Goal: Task Accomplishment & Management: Manage account settings

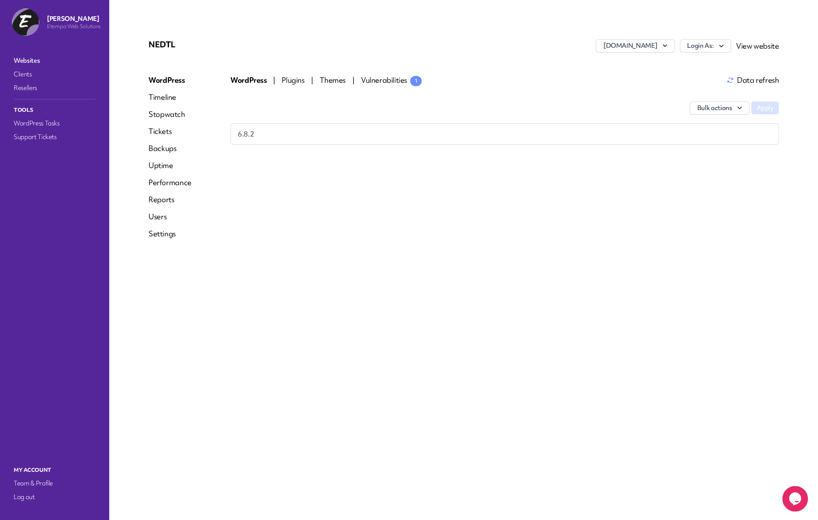
click at [373, 79] on span "Vulnerabilities 1" at bounding box center [391, 80] width 61 height 10
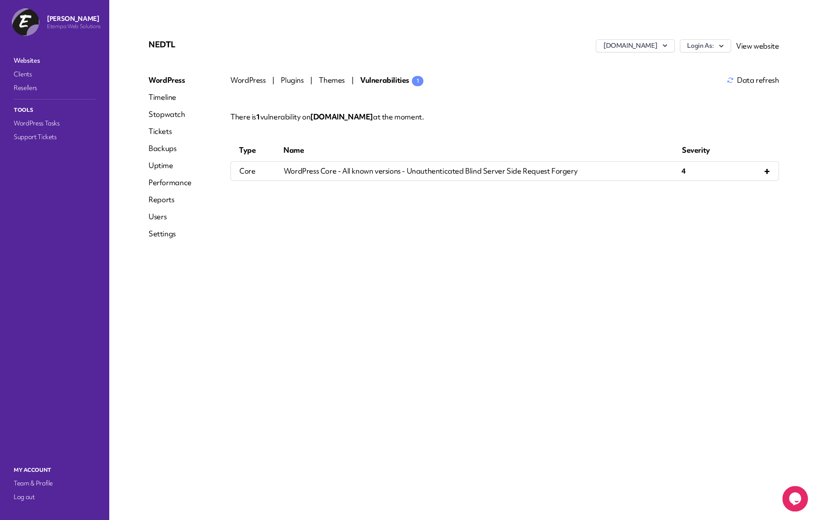
click at [704, 56] on div "Login As: View website" at bounding box center [729, 48] width 99 height 19
click at [704, 51] on button "Login As:" at bounding box center [705, 45] width 51 height 13
click at [586, 135] on div "There is 1 vulnerability on www.nedtl.co.uk at the moment. Type Name Severity c…" at bounding box center [504, 145] width 548 height 71
click at [29, 67] on nav "Websites Clients Resellers Tools WordPress Tasks Support Tickets" at bounding box center [55, 251] width 92 height 396
click at [32, 62] on link "Websites" at bounding box center [54, 61] width 85 height 12
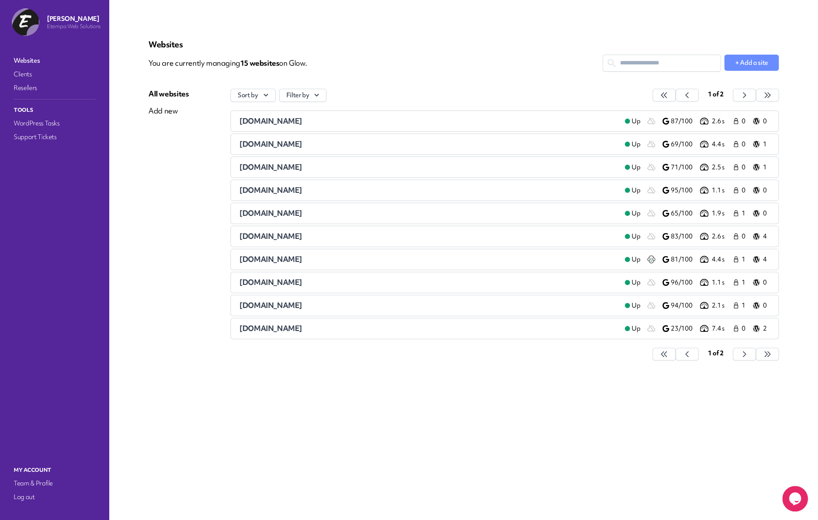
click at [291, 329] on span "newgen-community.co.uk" at bounding box center [270, 328] width 63 height 10
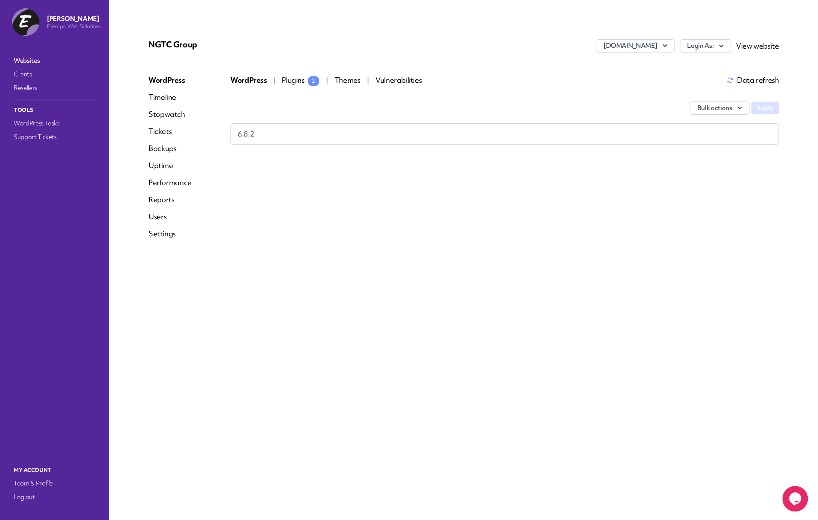
click at [708, 53] on div "Login As: View website" at bounding box center [729, 48] width 99 height 19
click at [708, 50] on button "Login As:" at bounding box center [705, 45] width 51 height 13
click at [696, 68] on link "etempa" at bounding box center [683, 64] width 95 height 16
click at [166, 153] on link "Backups" at bounding box center [170, 148] width 43 height 10
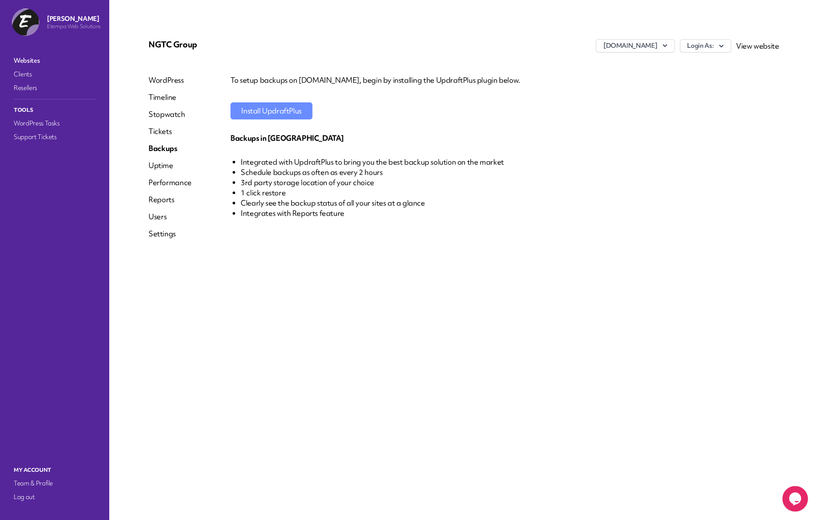
click at [162, 80] on link "WordPress" at bounding box center [170, 80] width 43 height 10
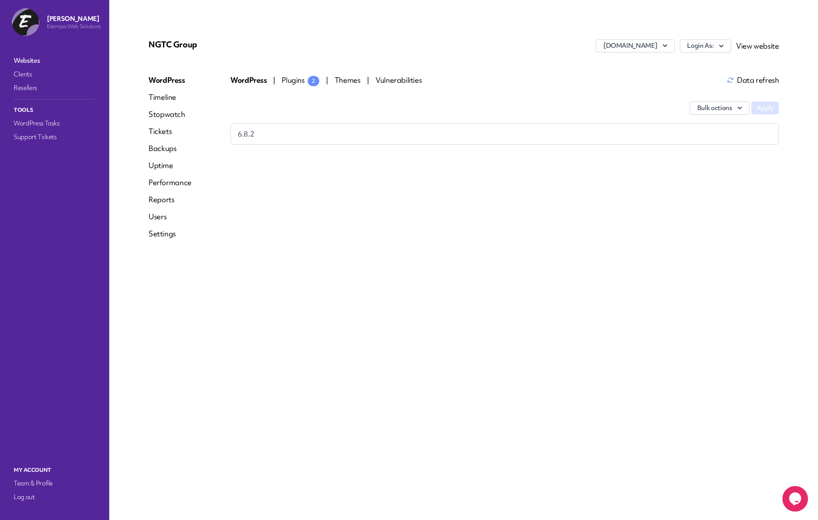
click at [27, 61] on link "Websites" at bounding box center [54, 61] width 85 height 12
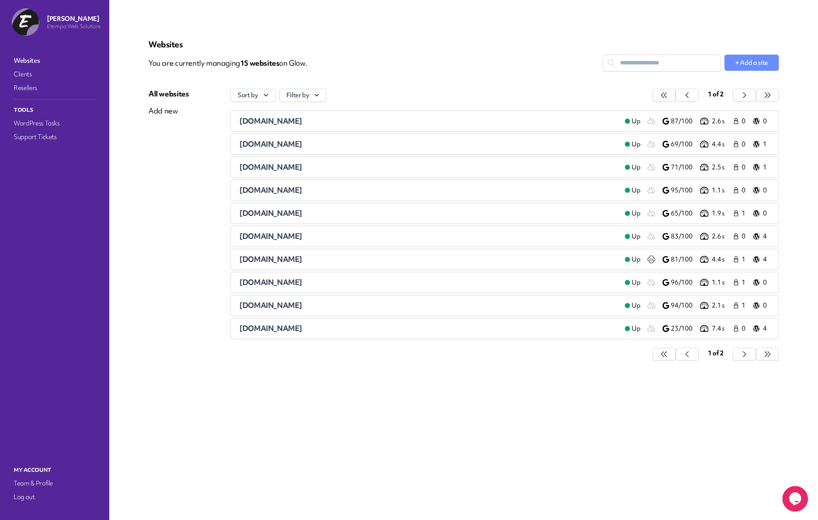
click at [309, 366] on div "Sort by Filter by 1 of 2 arenalearning.co.uk Up 87/100 2.6 s 0 0 lightningproce…" at bounding box center [504, 229] width 548 height 281
click at [676, 359] on button "button" at bounding box center [664, 354] width 23 height 13
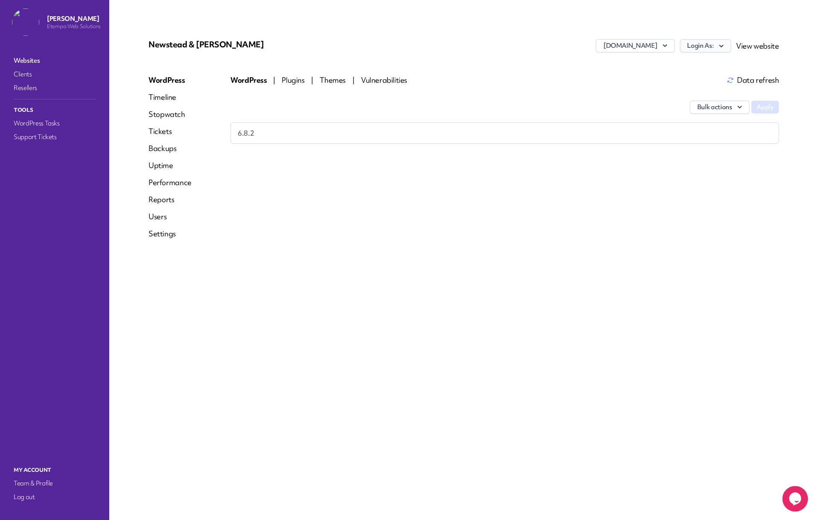
click at [710, 45] on button "Login As:" at bounding box center [705, 45] width 51 height 13
click at [689, 66] on link "etempa" at bounding box center [683, 64] width 95 height 16
click at [710, 53] on div "Login As: View website" at bounding box center [729, 48] width 99 height 19
click at [708, 45] on button "Login As:" at bounding box center [705, 45] width 51 height 13
